Goal: Task Accomplishment & Management: Manage account settings

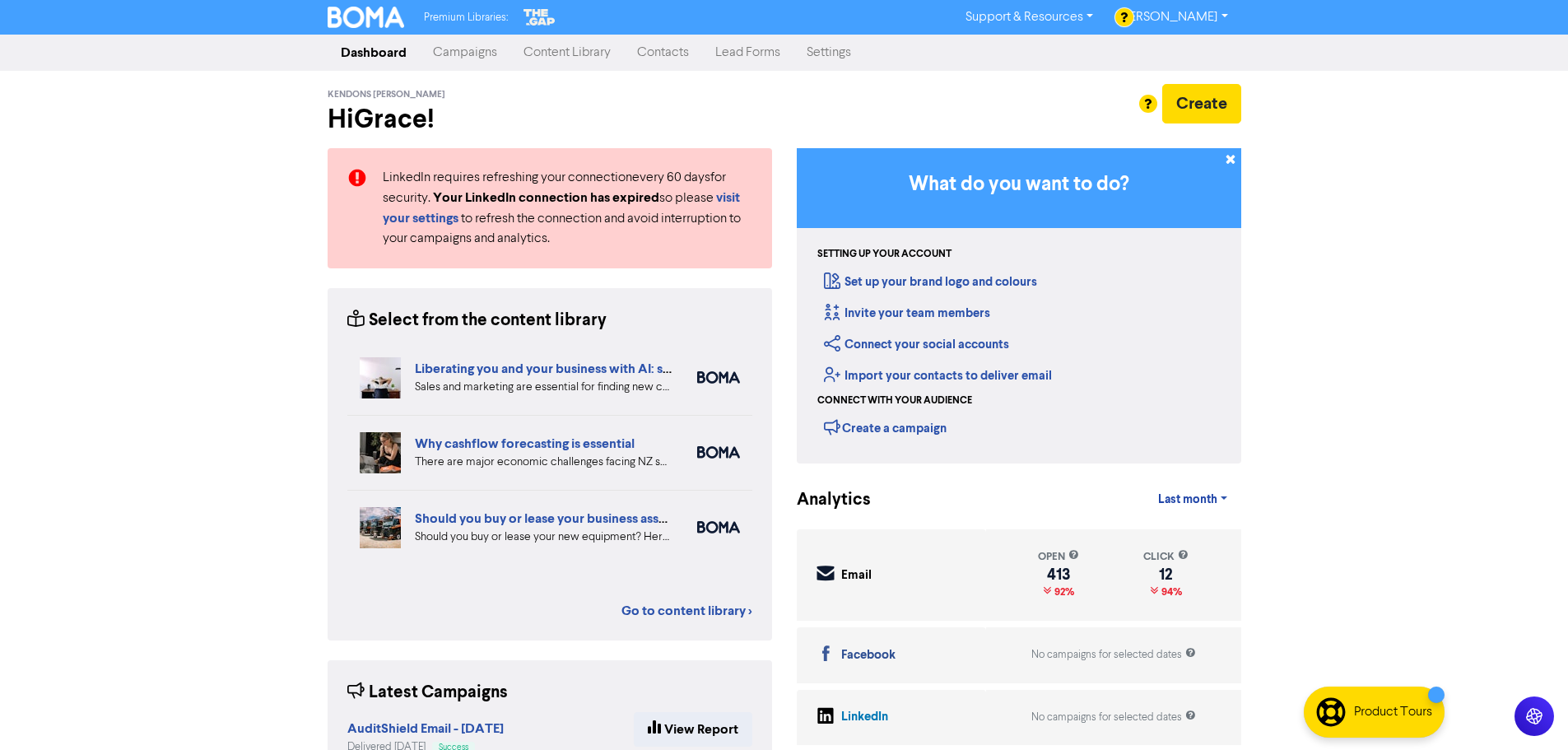
drag, startPoint x: 653, startPoint y: 55, endPoint x: 721, endPoint y: 30, distance: 72.4
click at [654, 55] on link "Contacts" at bounding box center [663, 53] width 78 height 33
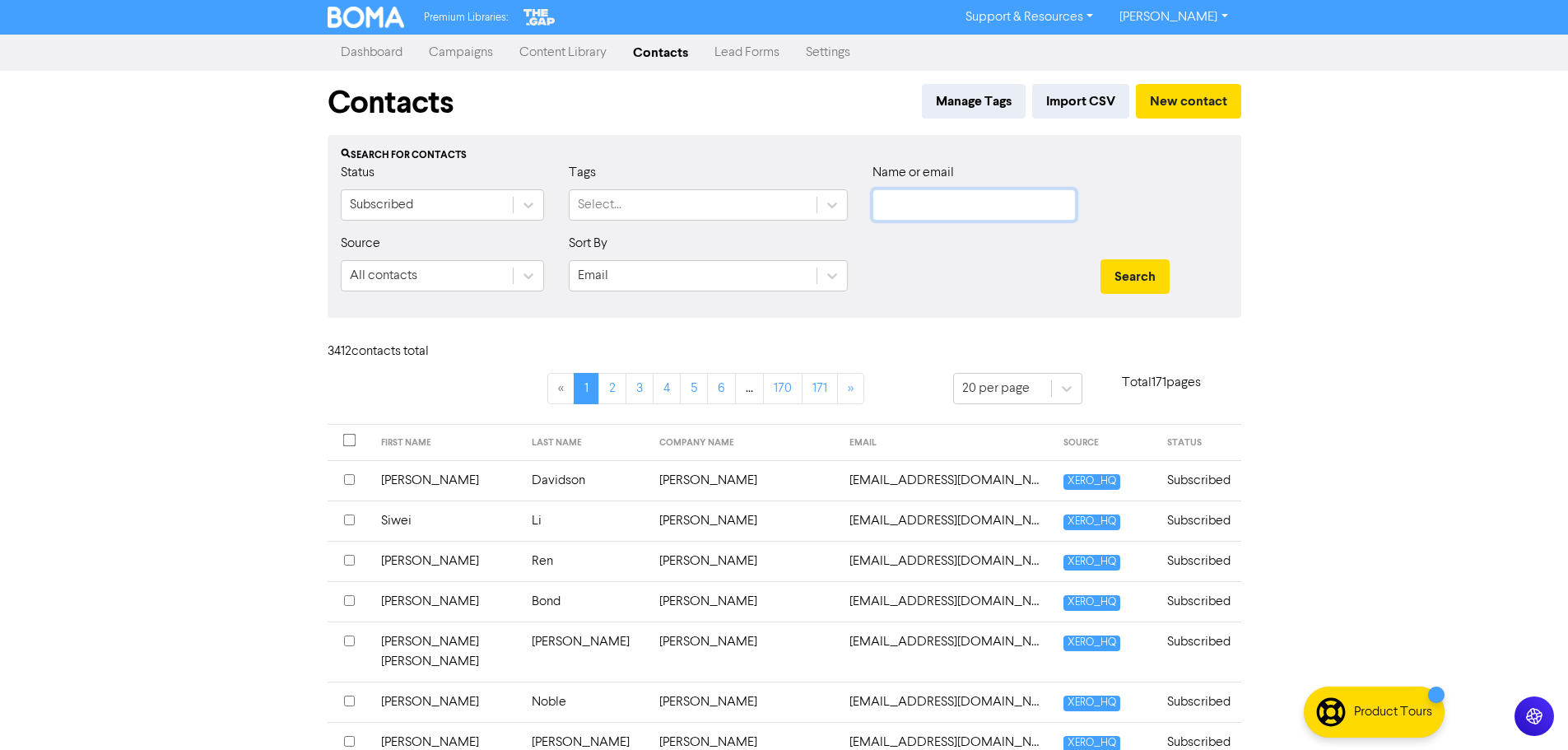
click at [1003, 211] on input "text" at bounding box center [973, 205] width 203 height 31
drag, startPoint x: 939, startPoint y: 208, endPoint x: 984, endPoint y: 218, distance: 46.1
click at [939, 208] on input "text" at bounding box center [973, 205] width 203 height 31
paste input "[EMAIL_ADDRESS][DOMAIN_NAME]"
type input "[EMAIL_ADDRESS][DOMAIN_NAME]"
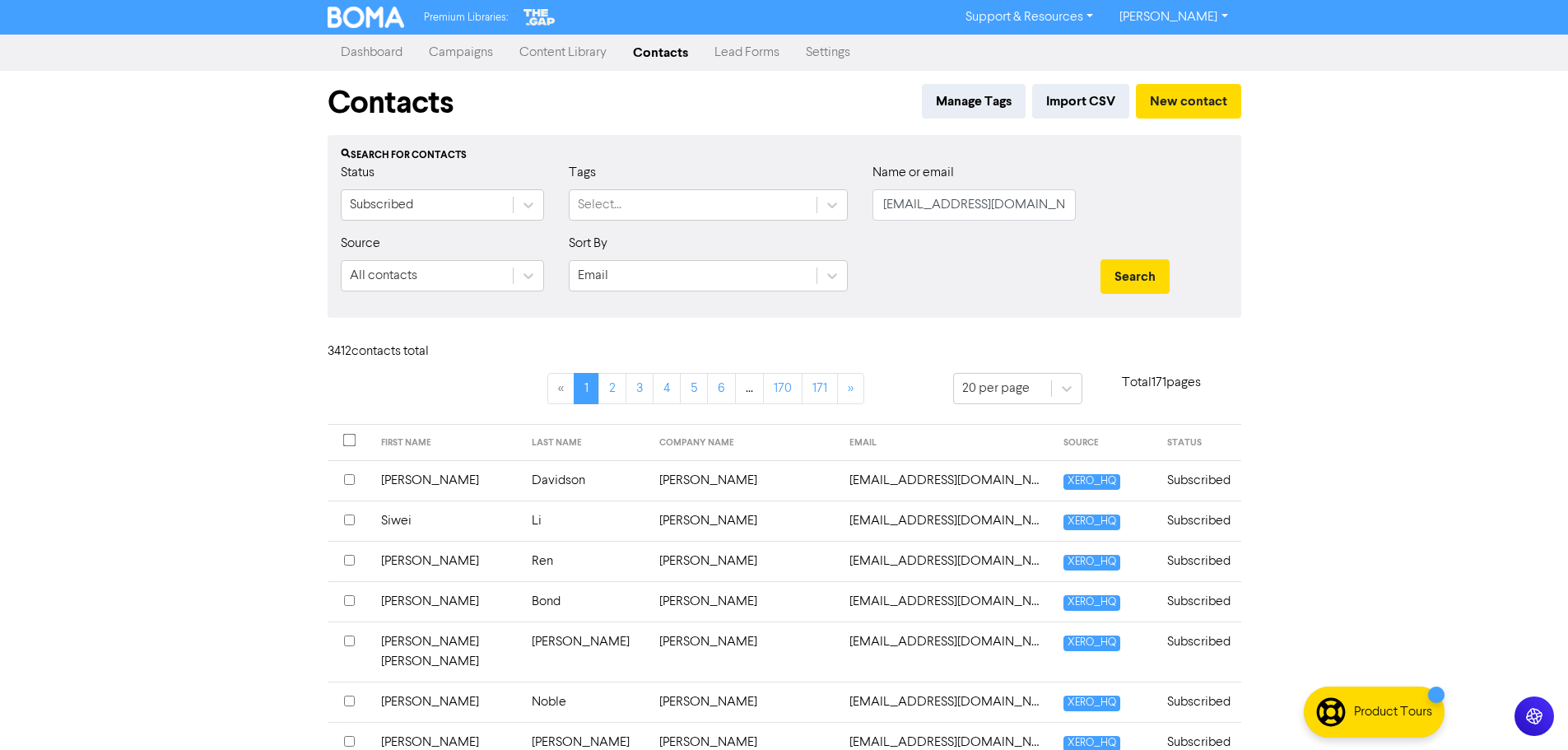
click at [1140, 256] on div "Search" at bounding box center [1164, 269] width 152 height 71
click at [1137, 279] on button "Search" at bounding box center [1135, 277] width 69 height 35
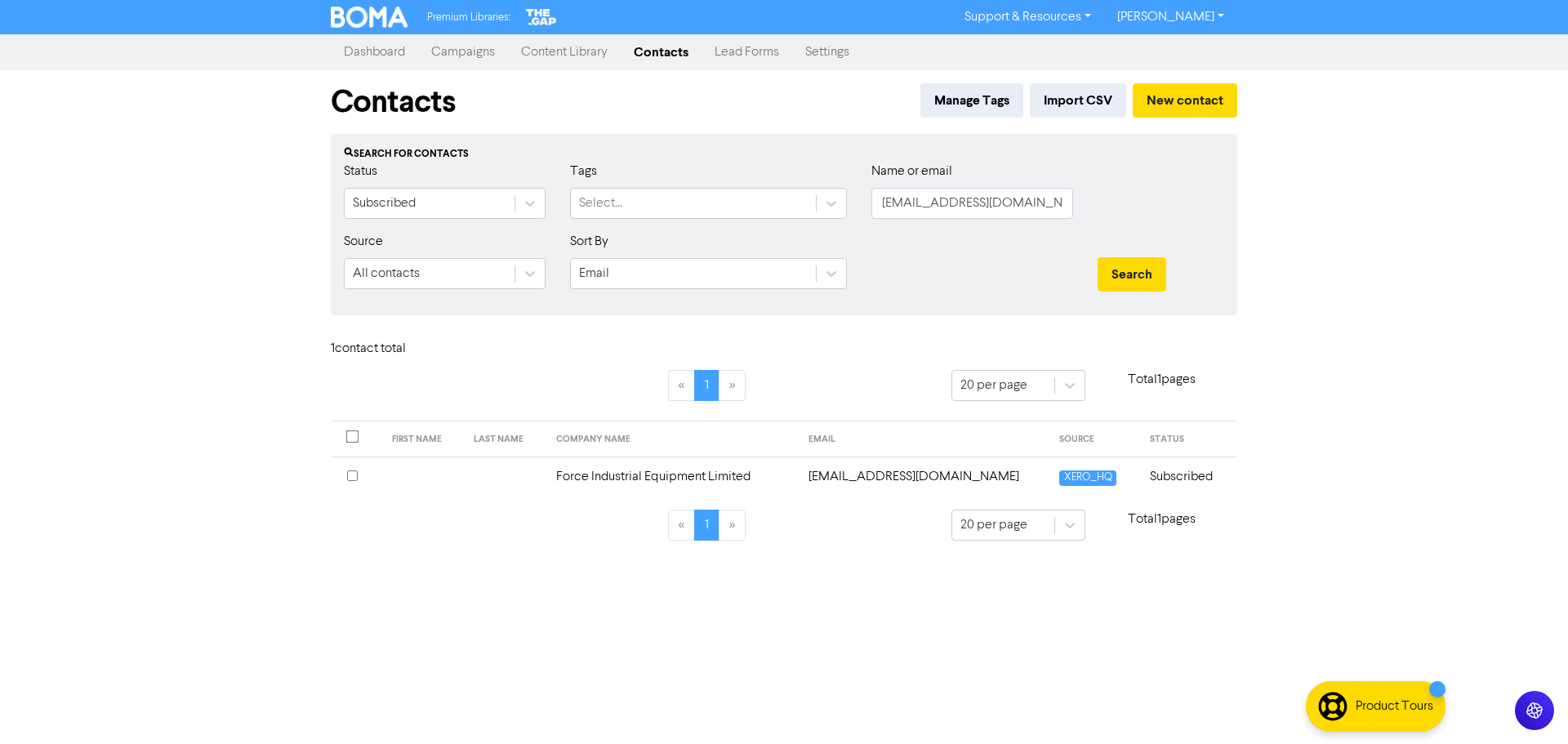
click at [693, 485] on td "Force Industrial Equipment Limited" at bounding box center [673, 476] width 253 height 40
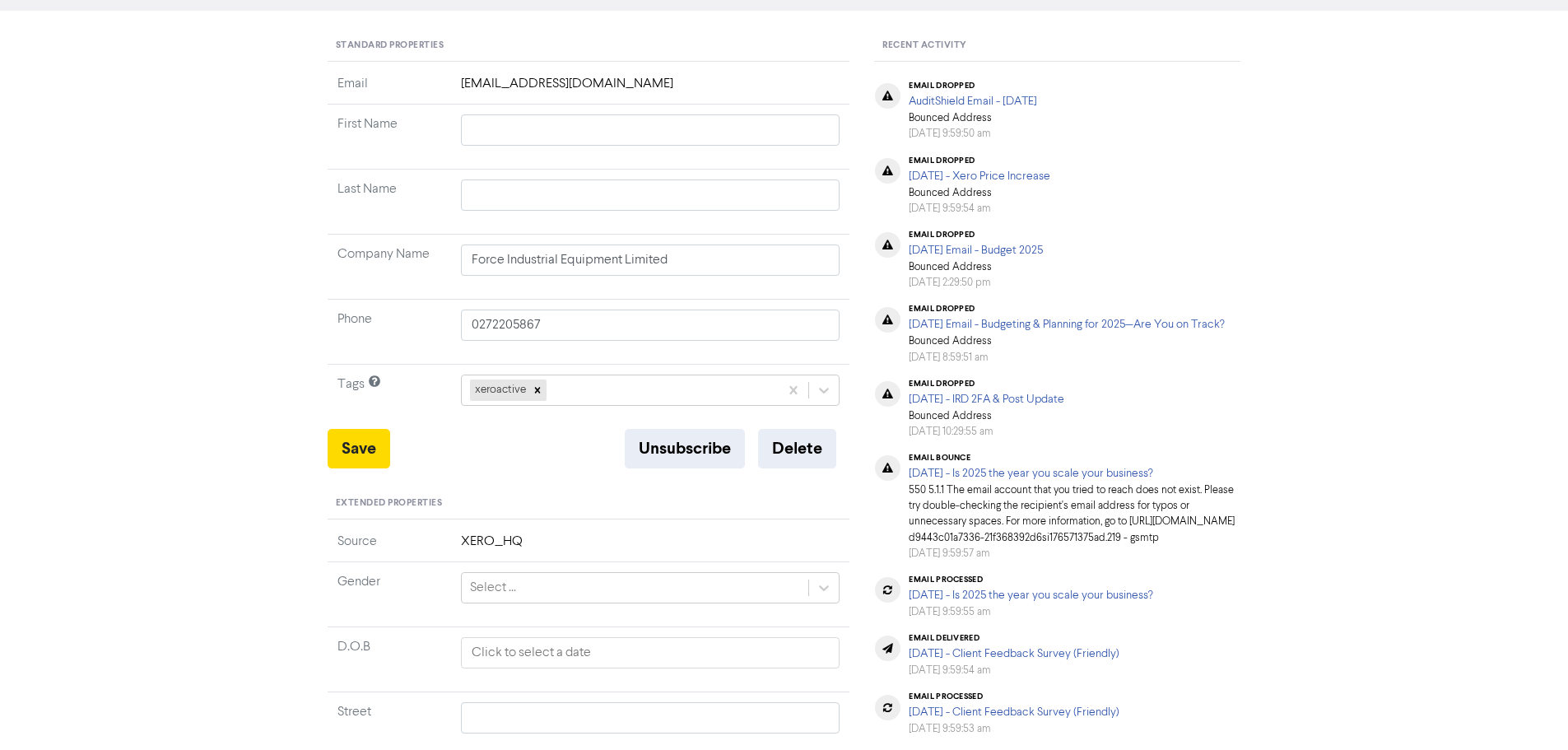
scroll to position [165, 0]
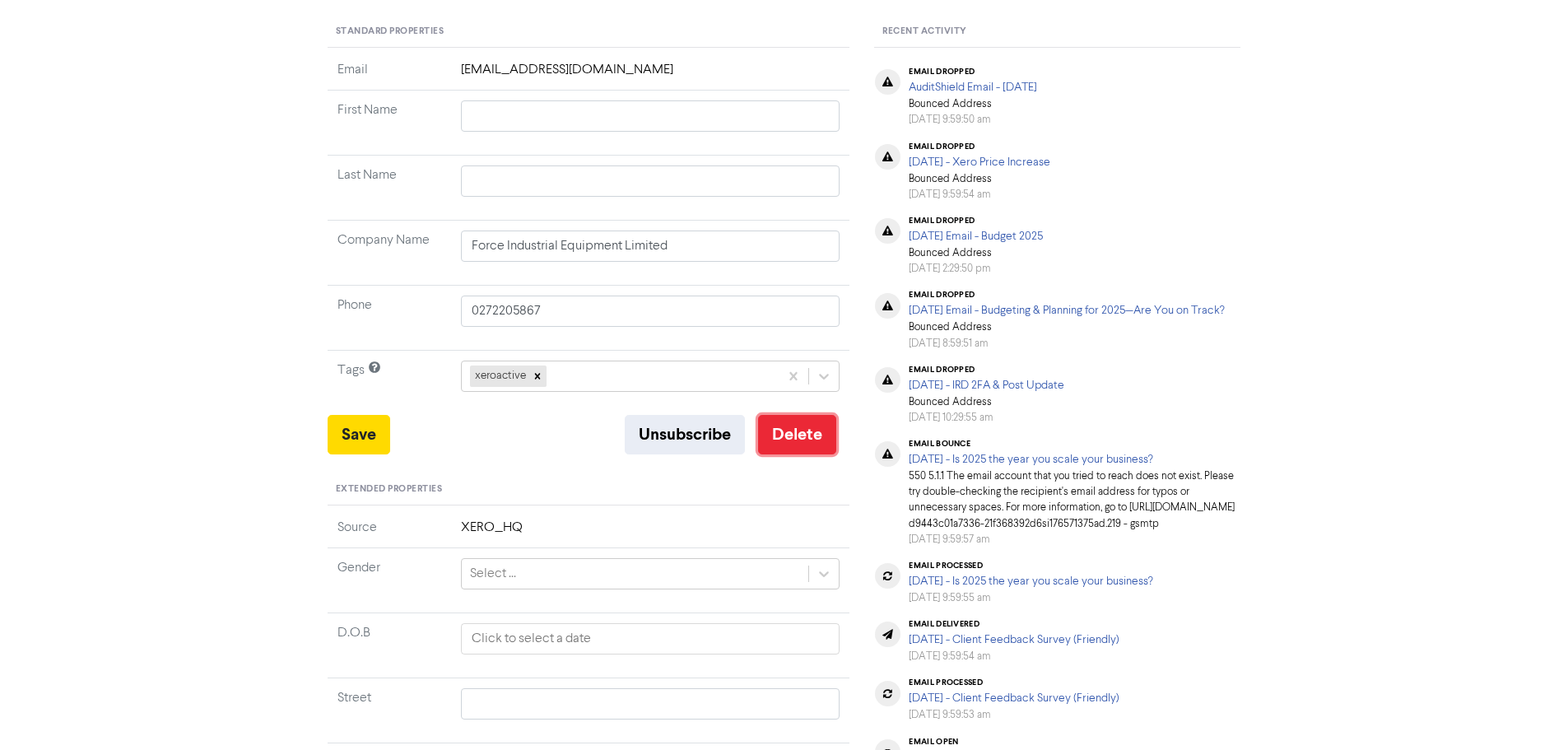
click at [798, 441] on button "Delete" at bounding box center [798, 434] width 78 height 39
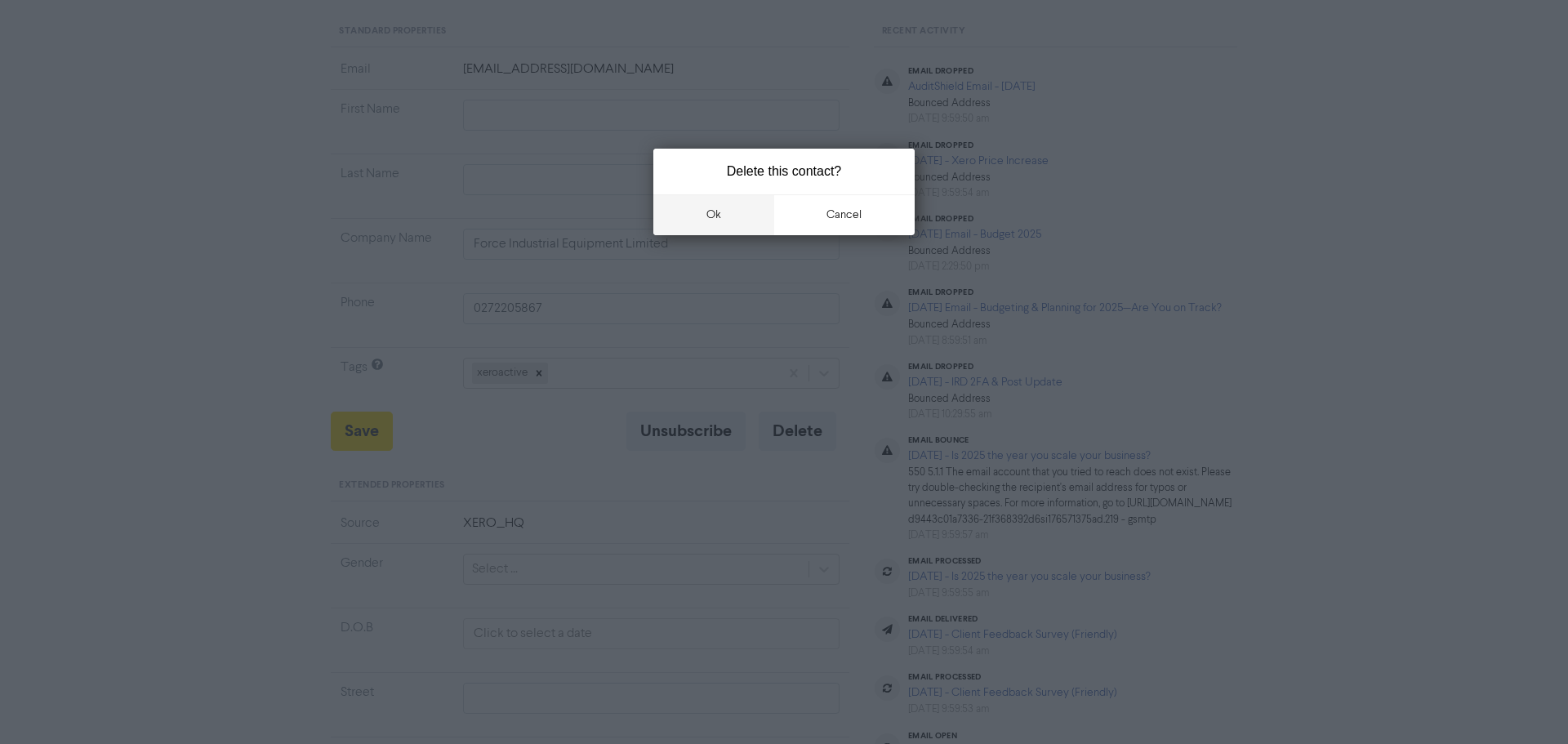
click at [729, 218] on button "ok" at bounding box center [714, 214] width 121 height 41
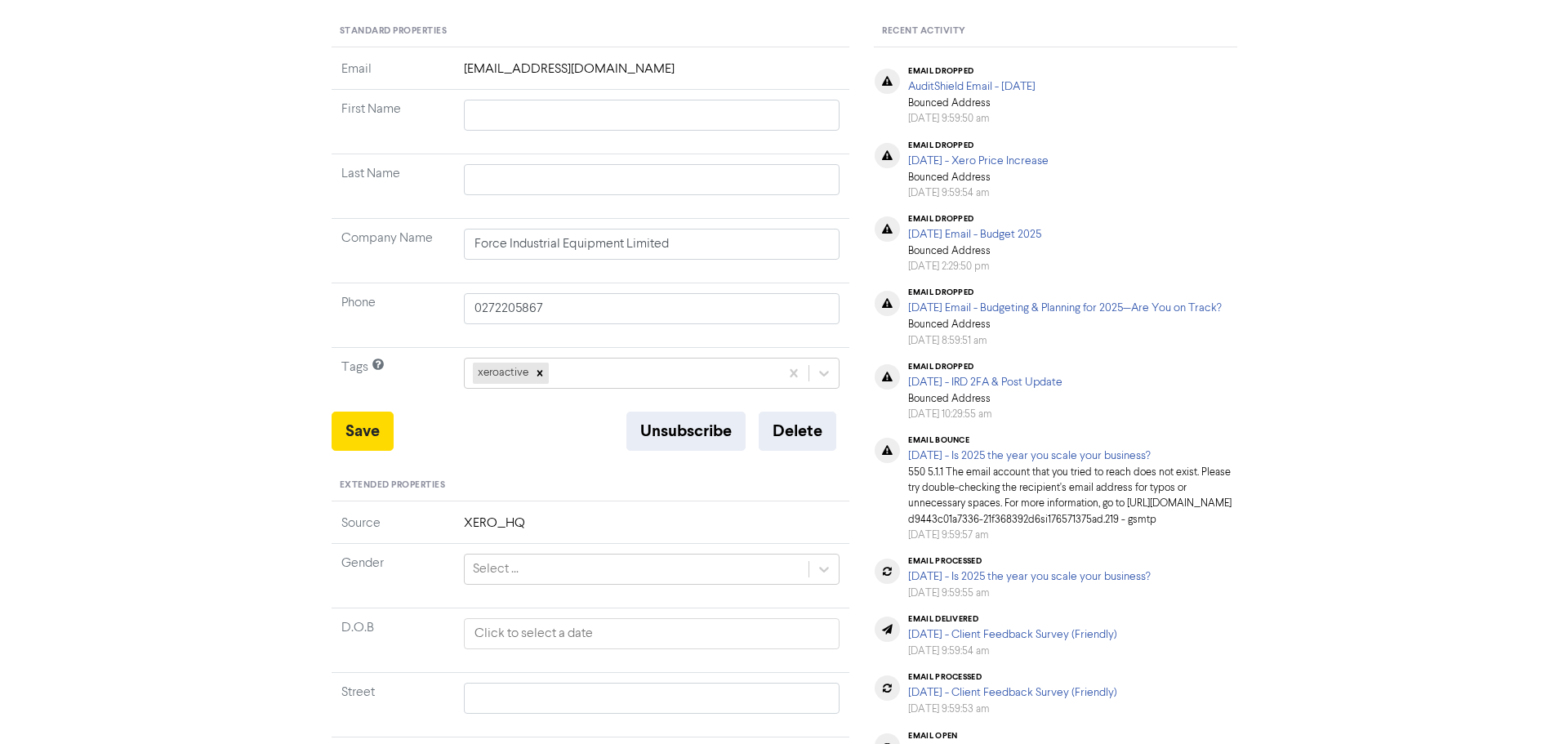
scroll to position [0, 0]
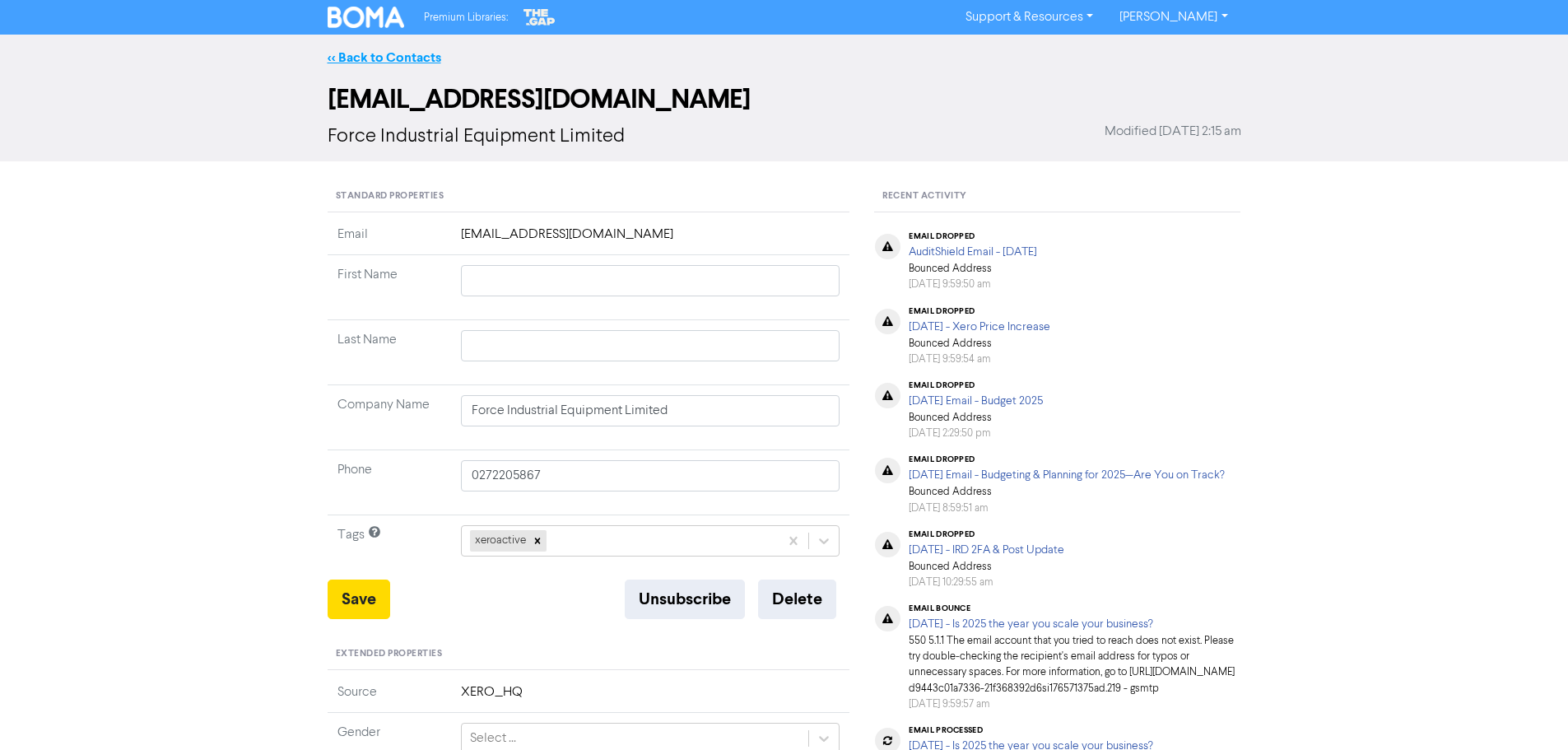
click at [357, 52] on link "<< Back to Contacts" at bounding box center [384, 57] width 114 height 16
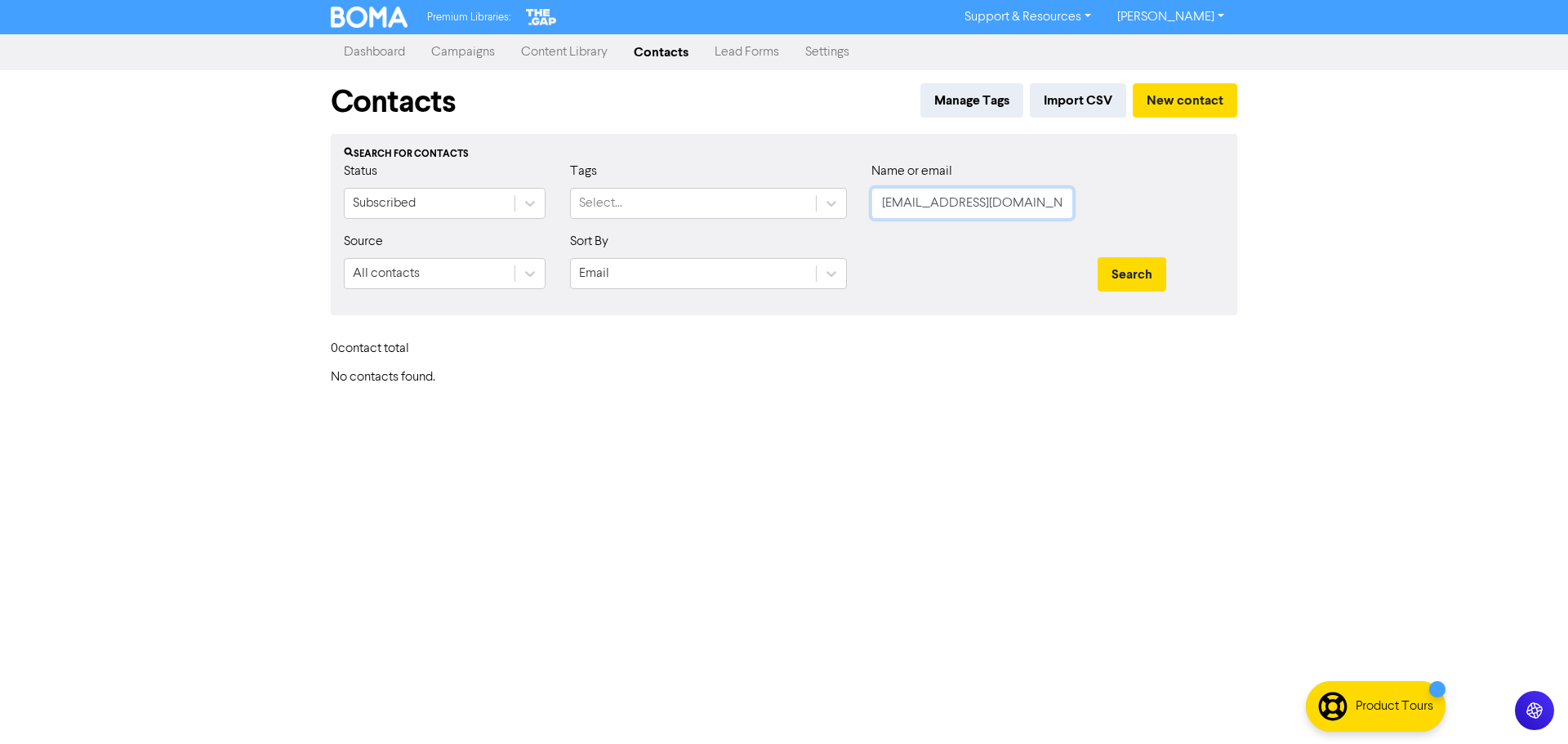
click at [1005, 200] on input "[EMAIL_ADDRESS][DOMAIN_NAME]" at bounding box center [972, 203] width 201 height 31
paste input "Force Industrial Equipment Limited"
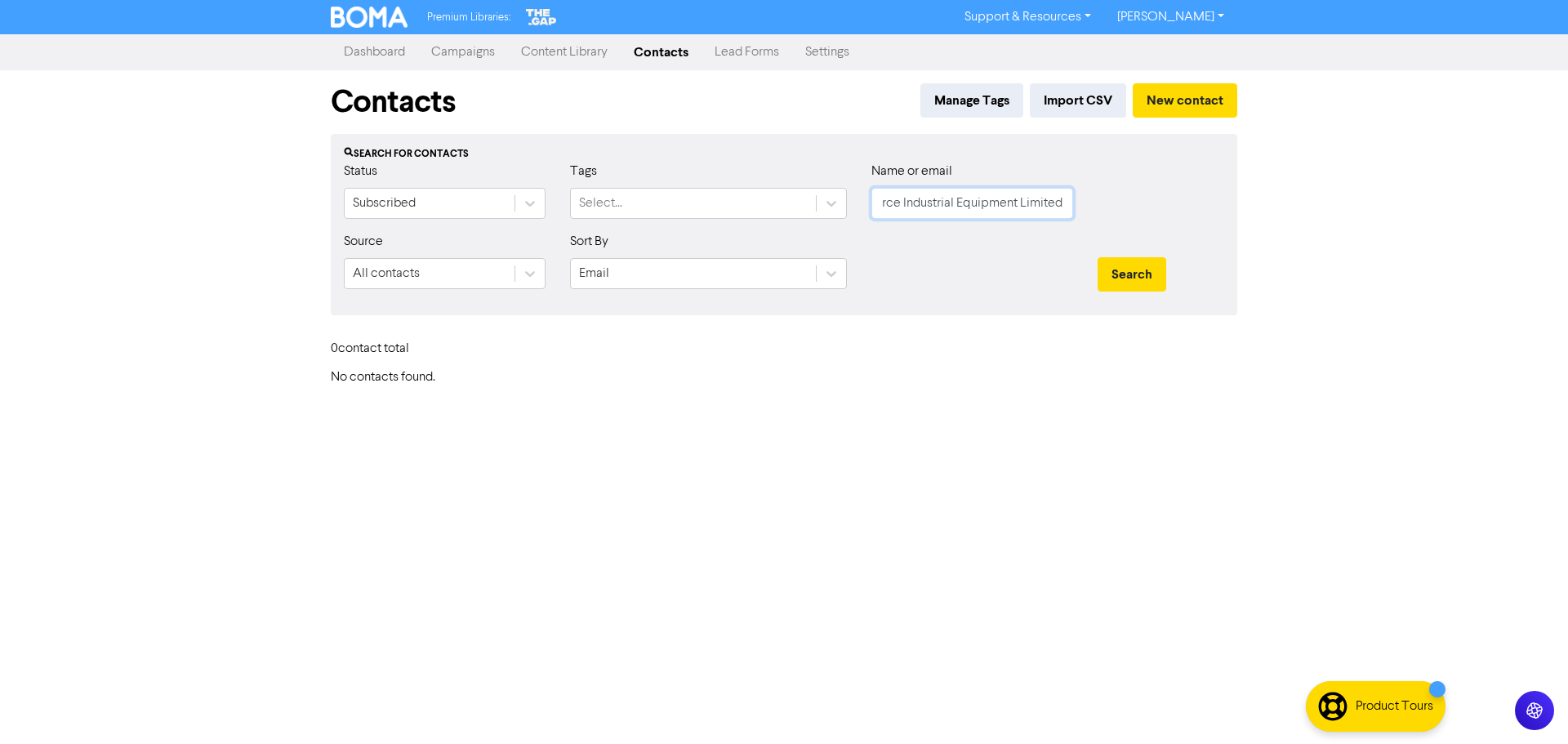
type input "Force Industrial Equipment Limited"
click at [1097, 257] on button "Search" at bounding box center [1132, 274] width 69 height 34
click at [1172, 111] on button "New contact" at bounding box center [1185, 100] width 105 height 34
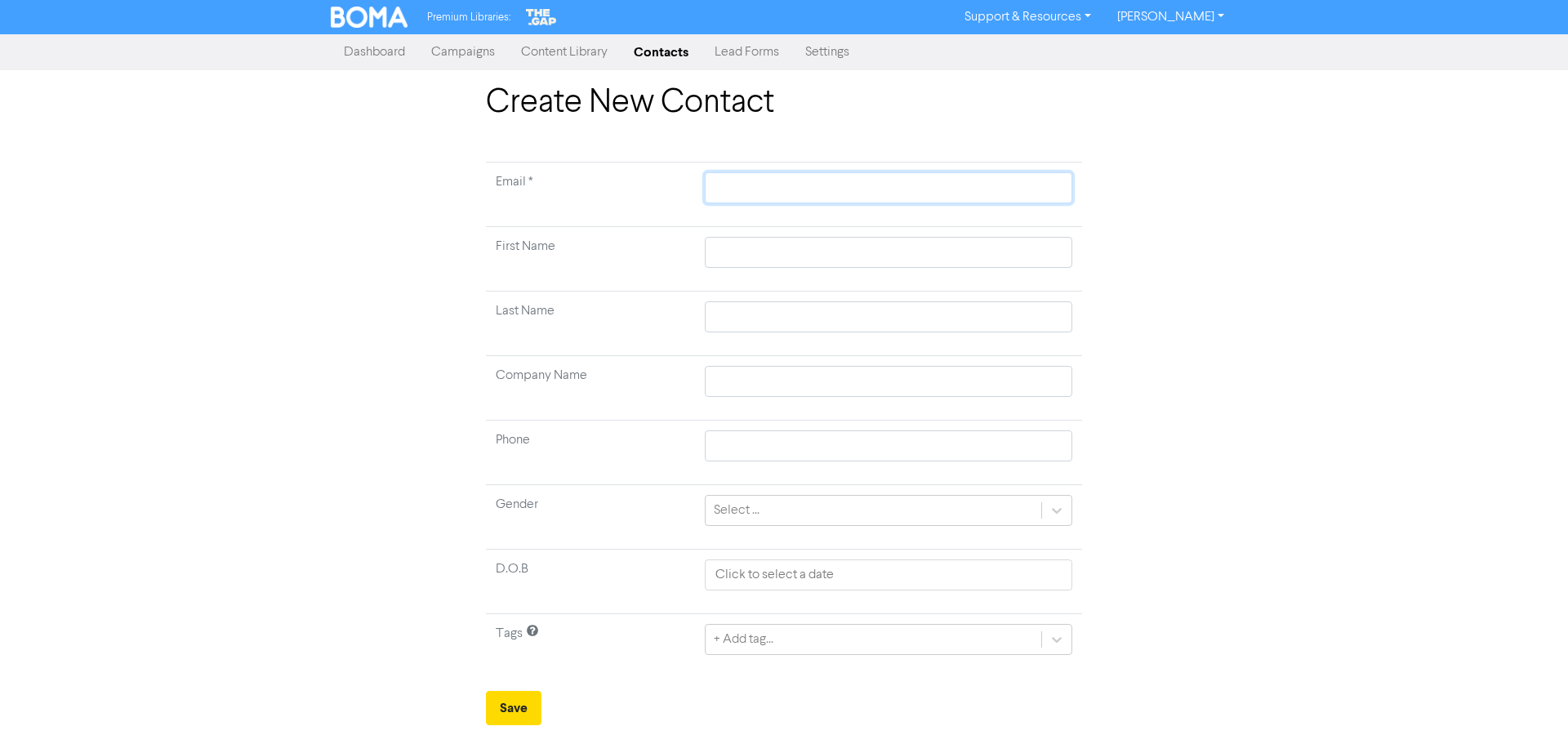
click at [727, 197] on input "text" at bounding box center [888, 188] width 368 height 31
click at [728, 384] on td at bounding box center [888, 387] width 387 height 64
paste input "Force Industrial Equipment Limited"
type input "Force Industrial Equipment Limited"
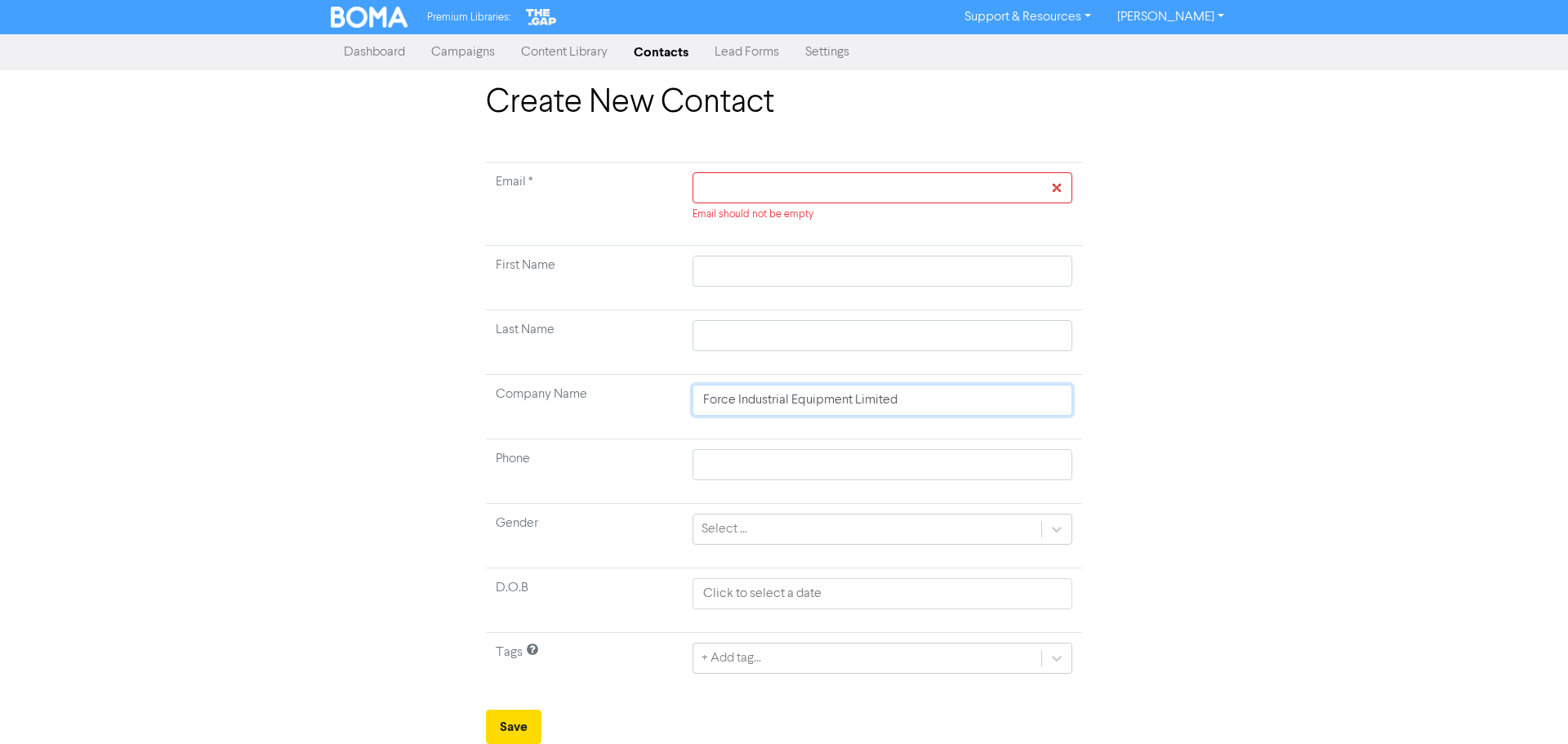
type input "Force Industrial Equipment Limited"
click at [775, 177] on input "text" at bounding box center [882, 188] width 379 height 31
click at [710, 182] on input "text" at bounding box center [882, 188] width 379 height 31
paste input "[EMAIL_ADDRESS][DOMAIN_NAME]"
type input "[EMAIL_ADDRESS][DOMAIN_NAME]"
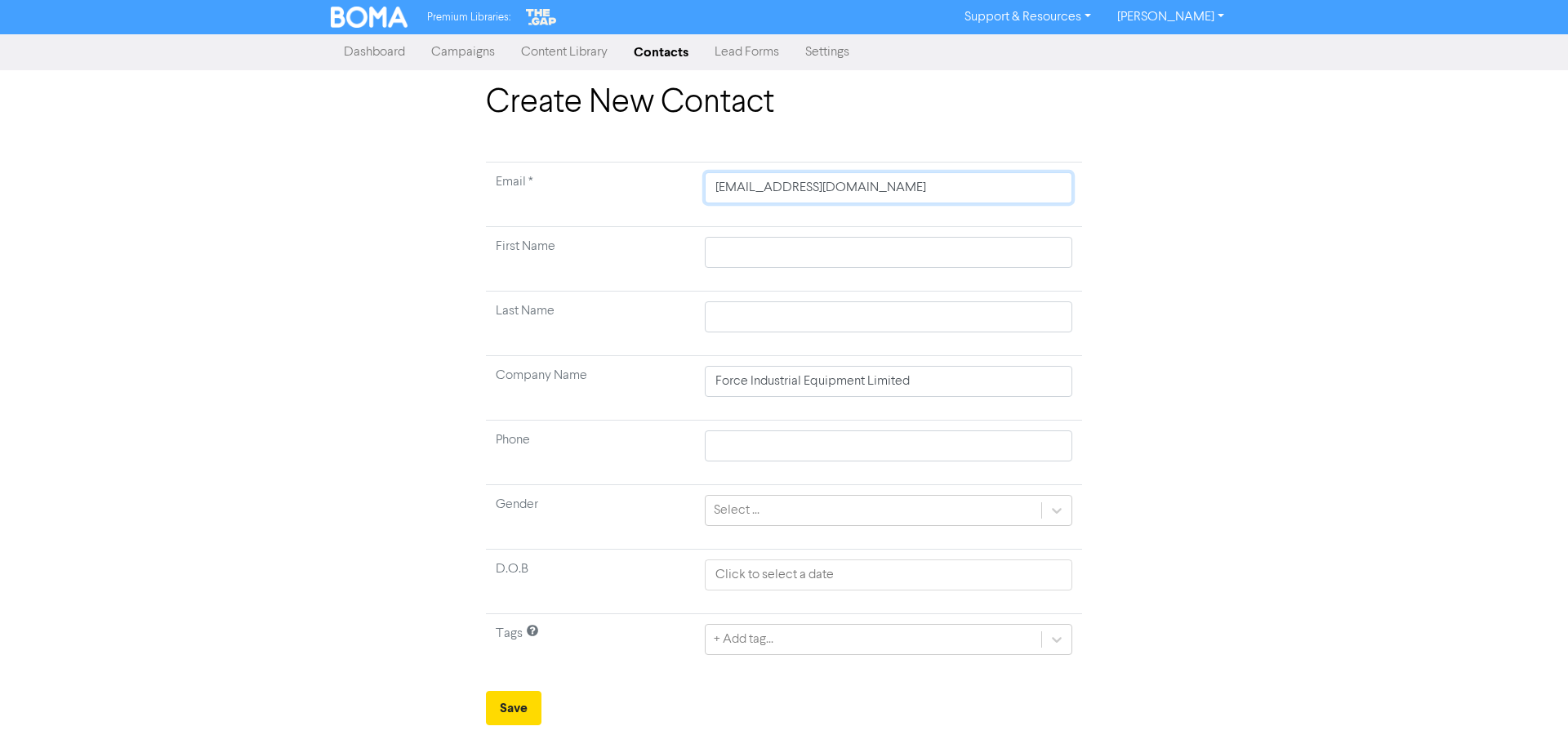
type input "[EMAIL_ADDRESS][DOMAIN_NAME]"
click at [1195, 311] on div "Create New Contact Email * [EMAIL_ADDRESS][DOMAIN_NAME] First Name Last Name Co…" at bounding box center [784, 404] width 931 height 642
click at [529, 708] on button "Save" at bounding box center [513, 708] width 55 height 34
click at [654, 51] on link "Contacts" at bounding box center [660, 52] width 80 height 33
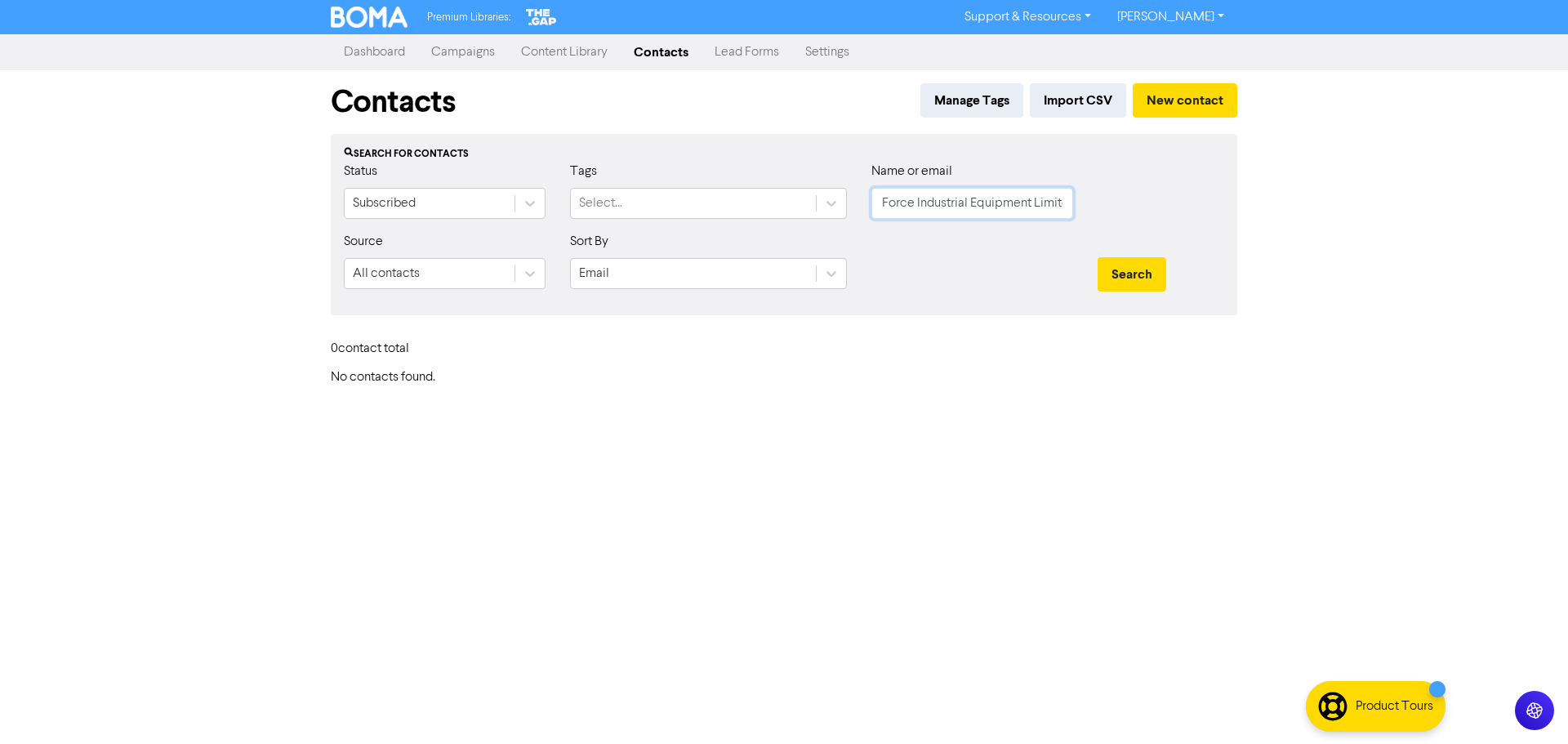
click at [931, 190] on input "Force Industrial Equipment Limited" at bounding box center [972, 203] width 201 height 31
click at [931, 192] on input "Force Industrial Equipment Limited" at bounding box center [972, 203] width 201 height 31
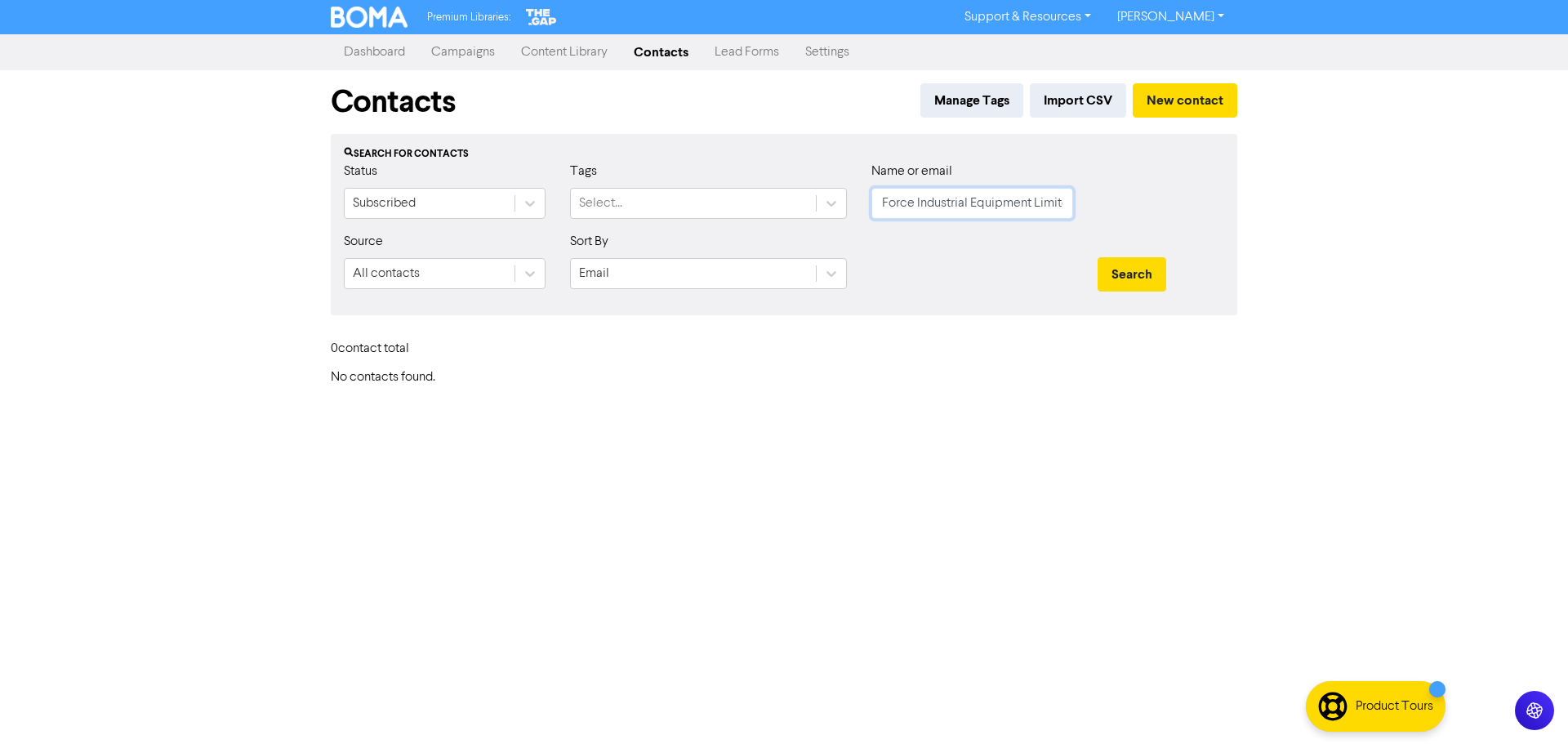
click at [931, 192] on input "Force Industrial Equipment Limited" at bounding box center [972, 203] width 201 height 31
paste input "[PERSON_NAME]"
type input "[PERSON_NAME]"
click at [1097, 257] on button "Search" at bounding box center [1132, 274] width 69 height 34
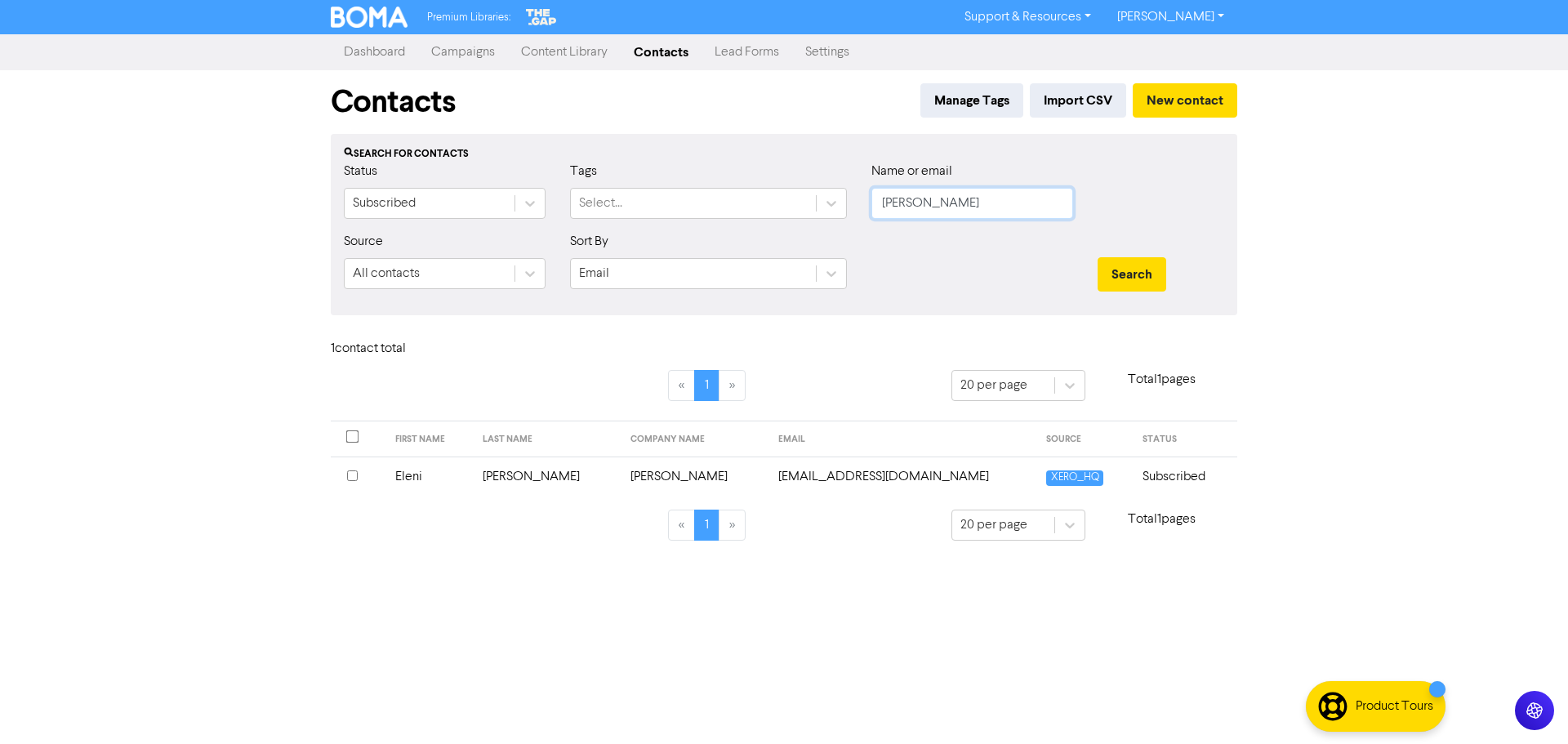
click at [948, 200] on input "[PERSON_NAME]" at bounding box center [972, 203] width 201 height 31
paste input "[PERSON_NAME]"
type input "[PERSON_NAME]"
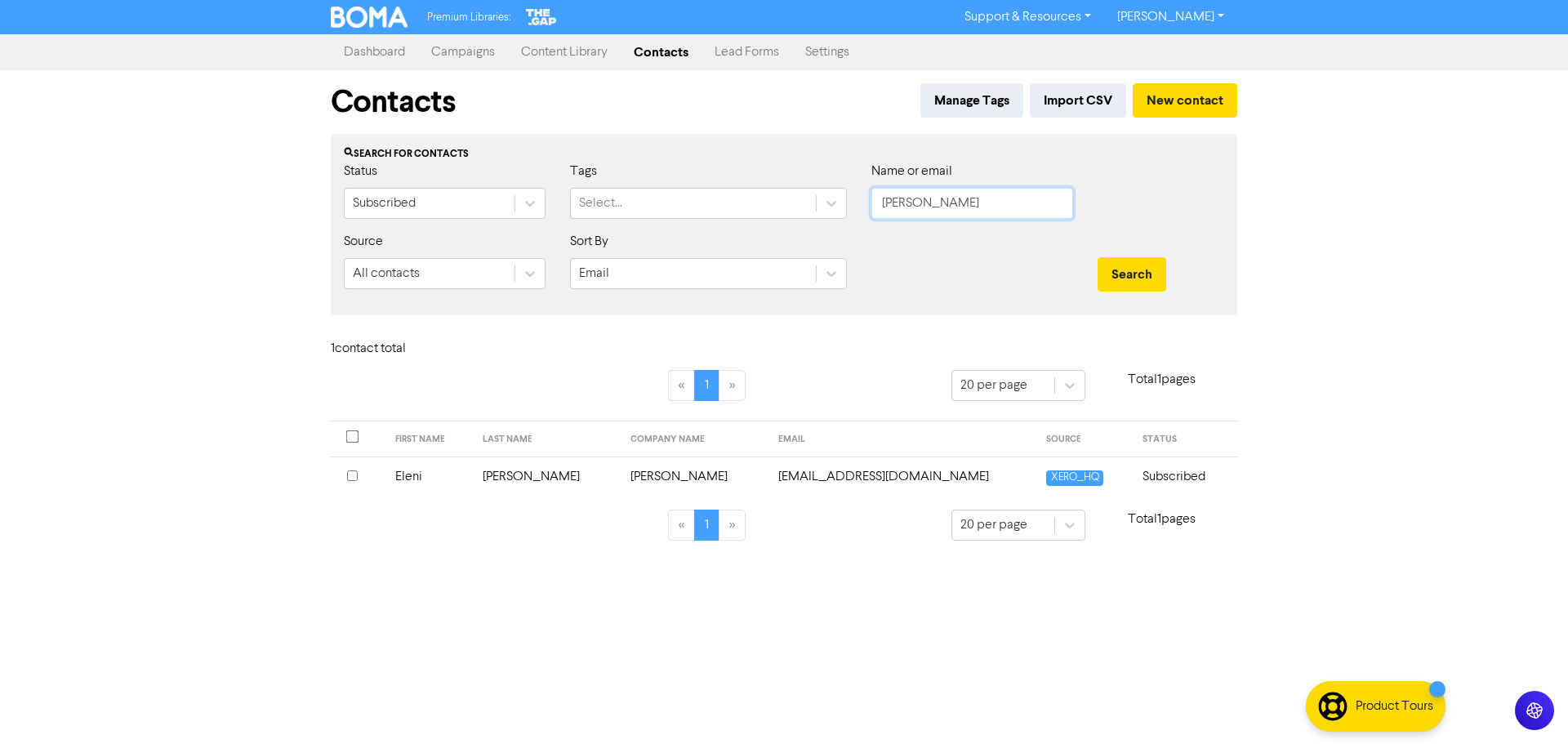
click at [1097, 257] on button "Search" at bounding box center [1132, 274] width 69 height 34
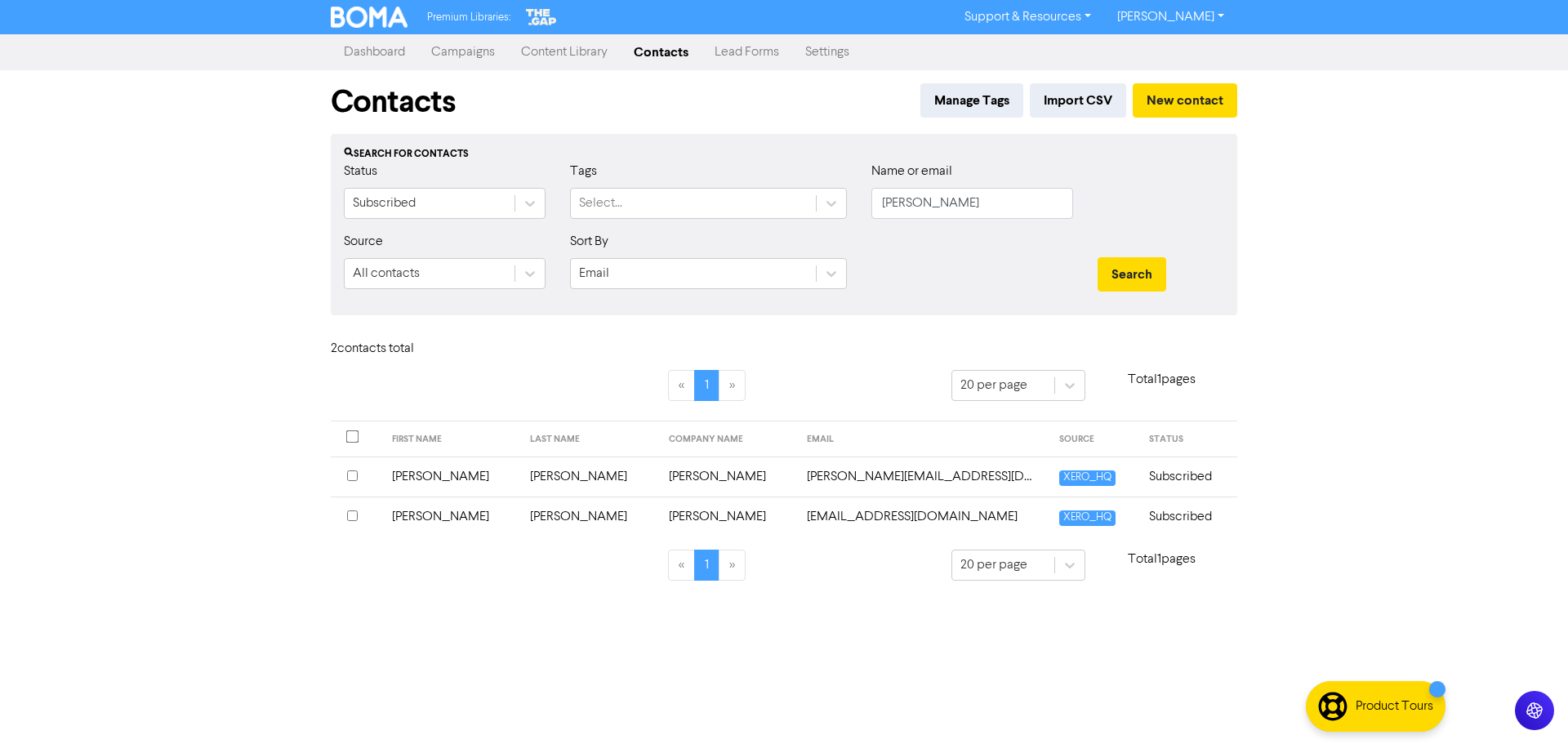
click at [797, 485] on td "[PERSON_NAME][EMAIL_ADDRESS][DOMAIN_NAME]" at bounding box center [922, 476] width 251 height 40
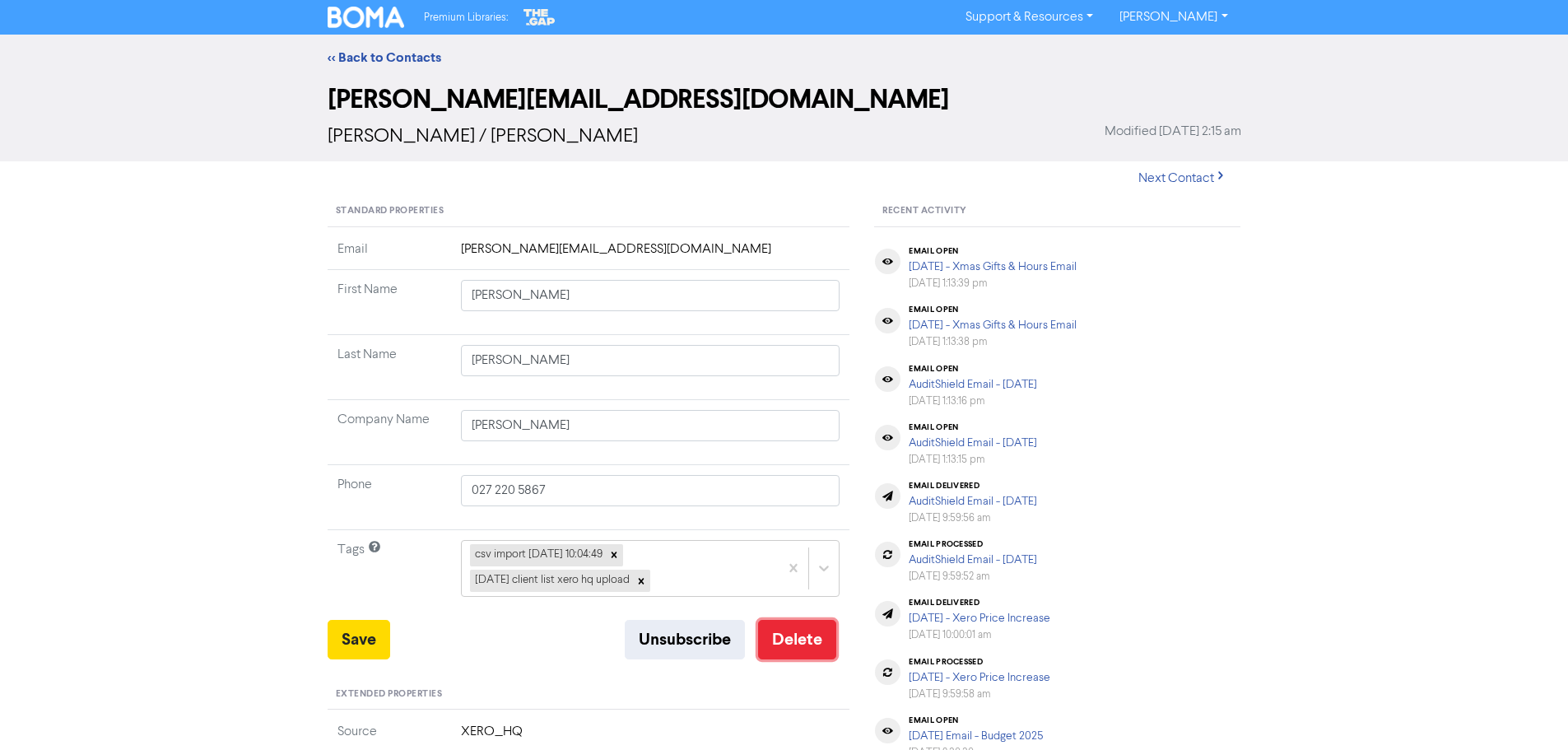
click at [828, 651] on button "Delete" at bounding box center [798, 639] width 78 height 39
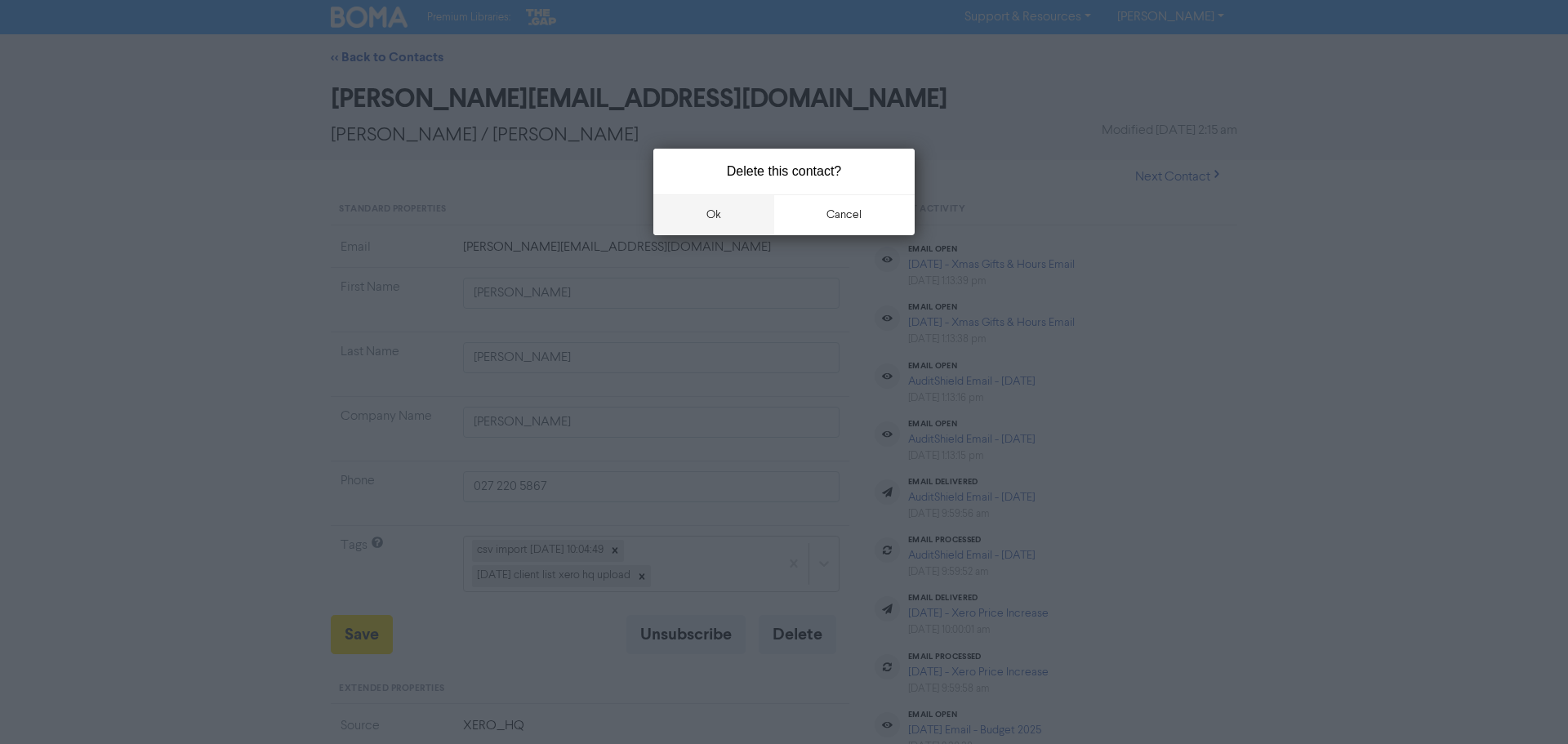
click at [736, 228] on button "ok" at bounding box center [714, 214] width 121 height 41
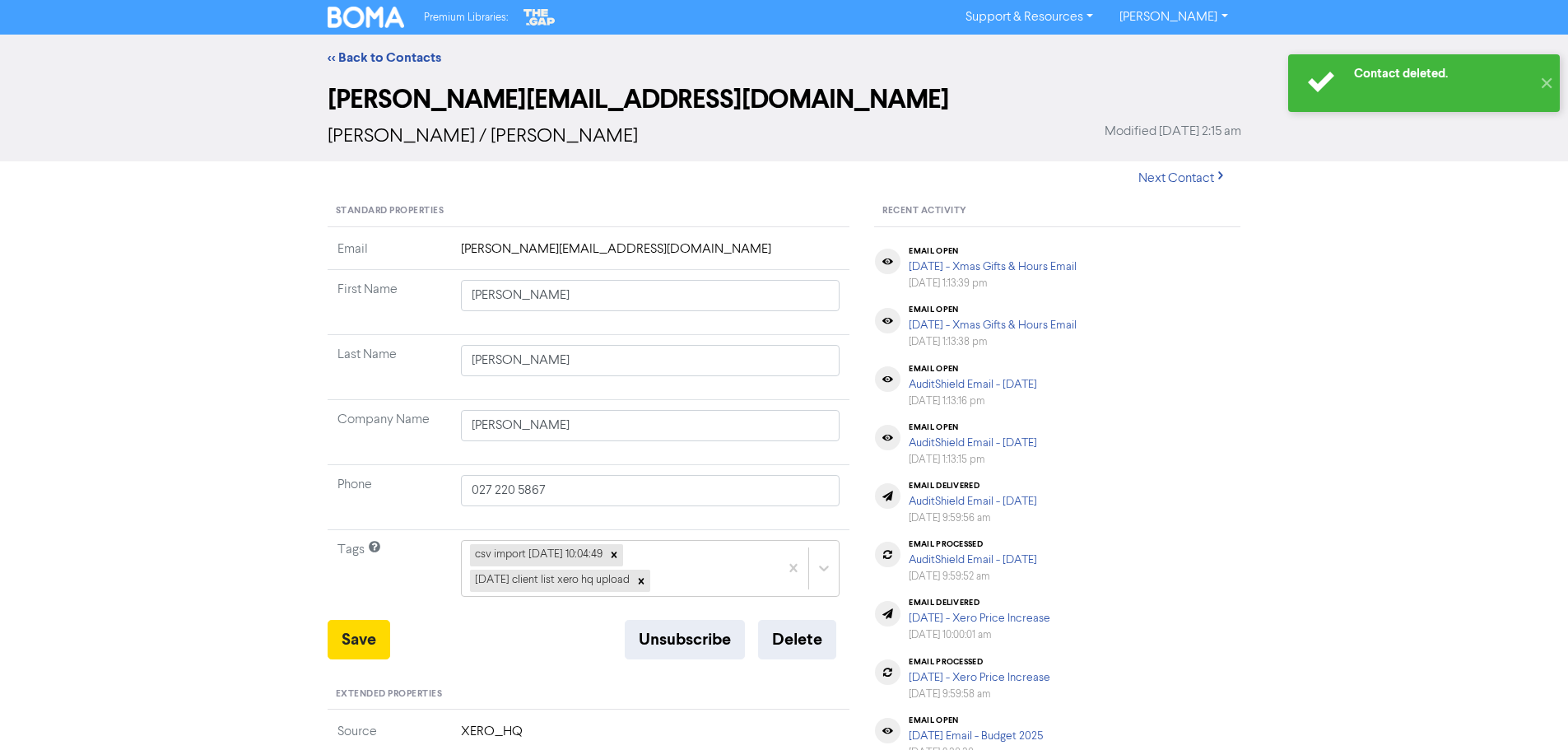
type input "[STREET_ADDRESS]"
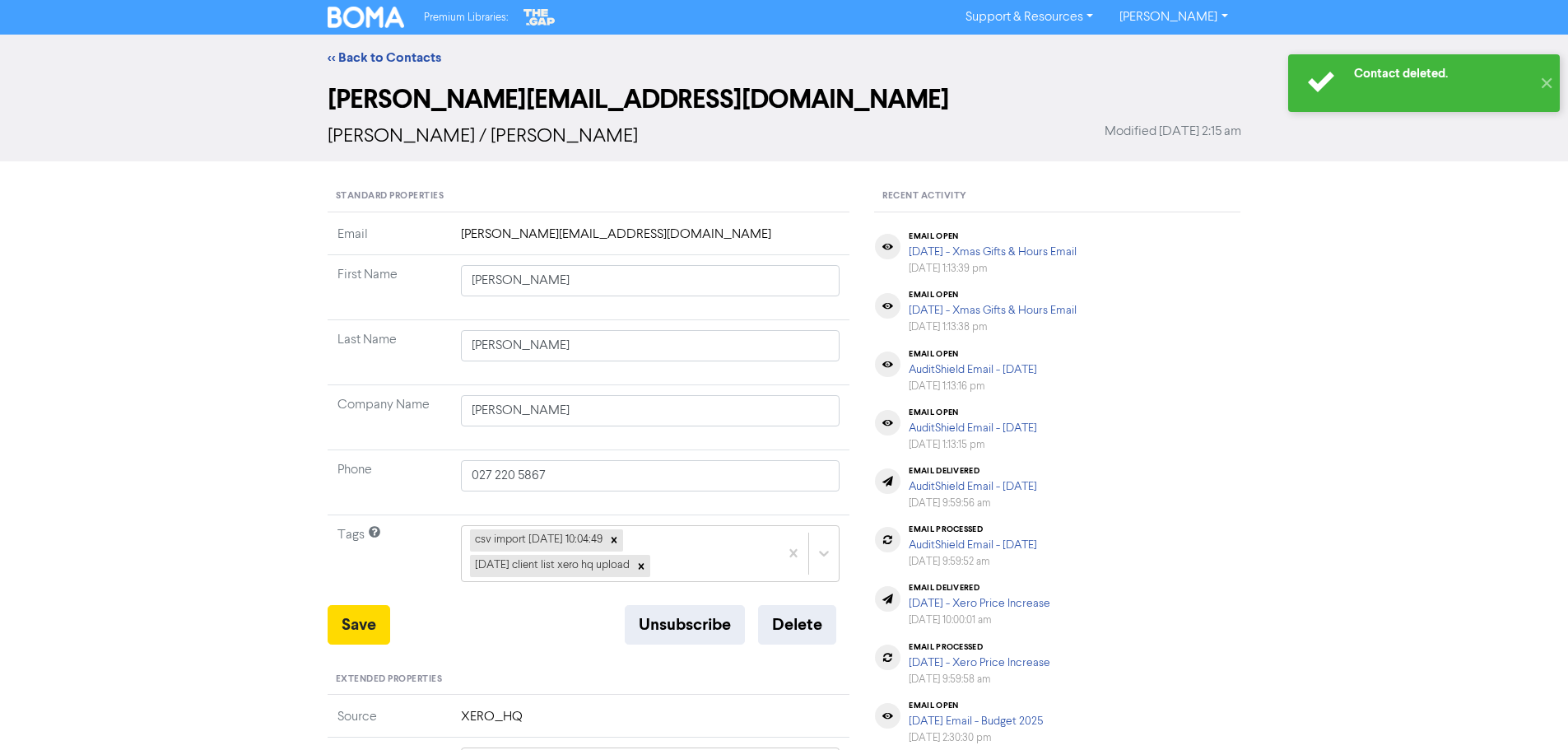
type input "[STREET_ADDRESS]"
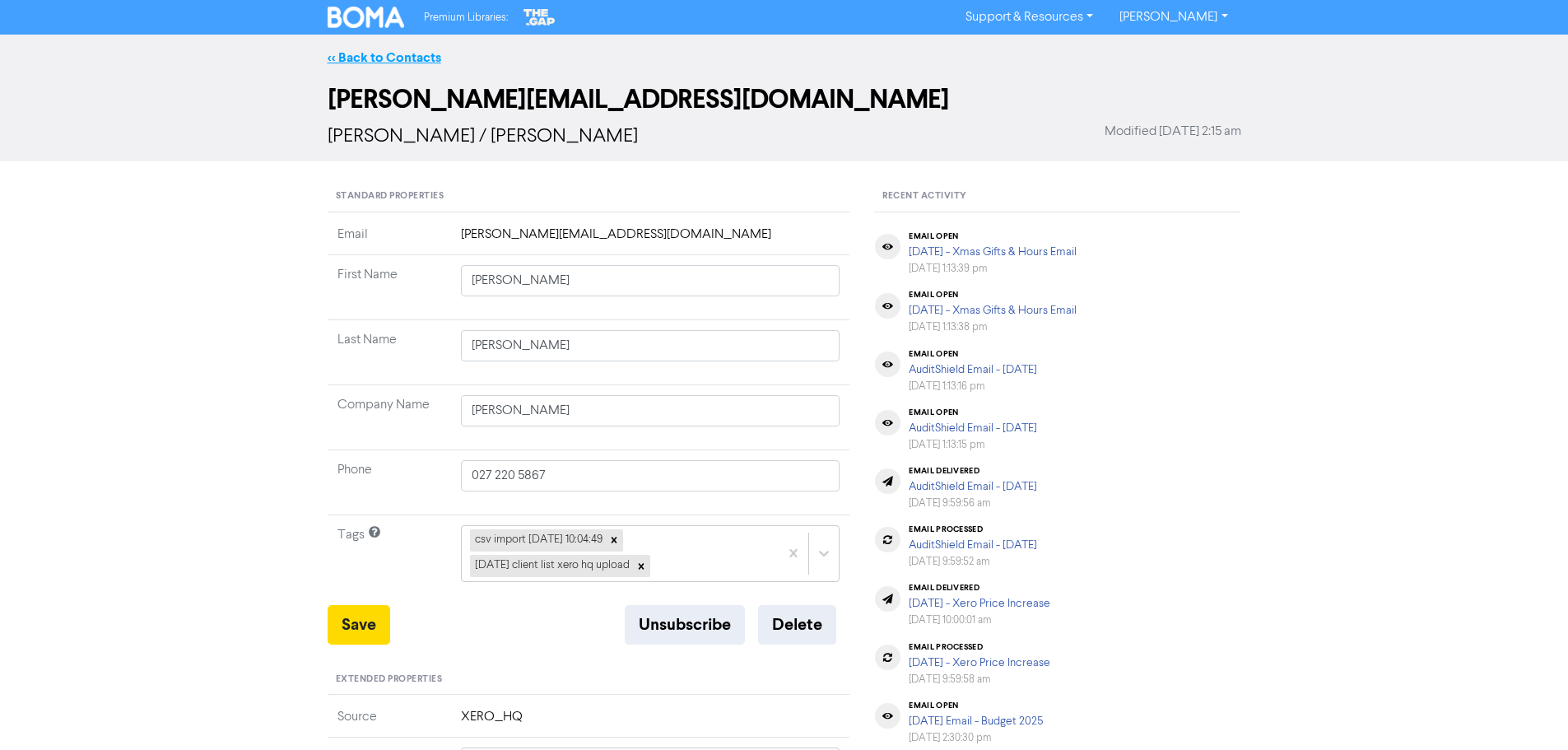
click at [336, 63] on link "<< Back to Contacts" at bounding box center [384, 57] width 114 height 16
